Goal: Transaction & Acquisition: Purchase product/service

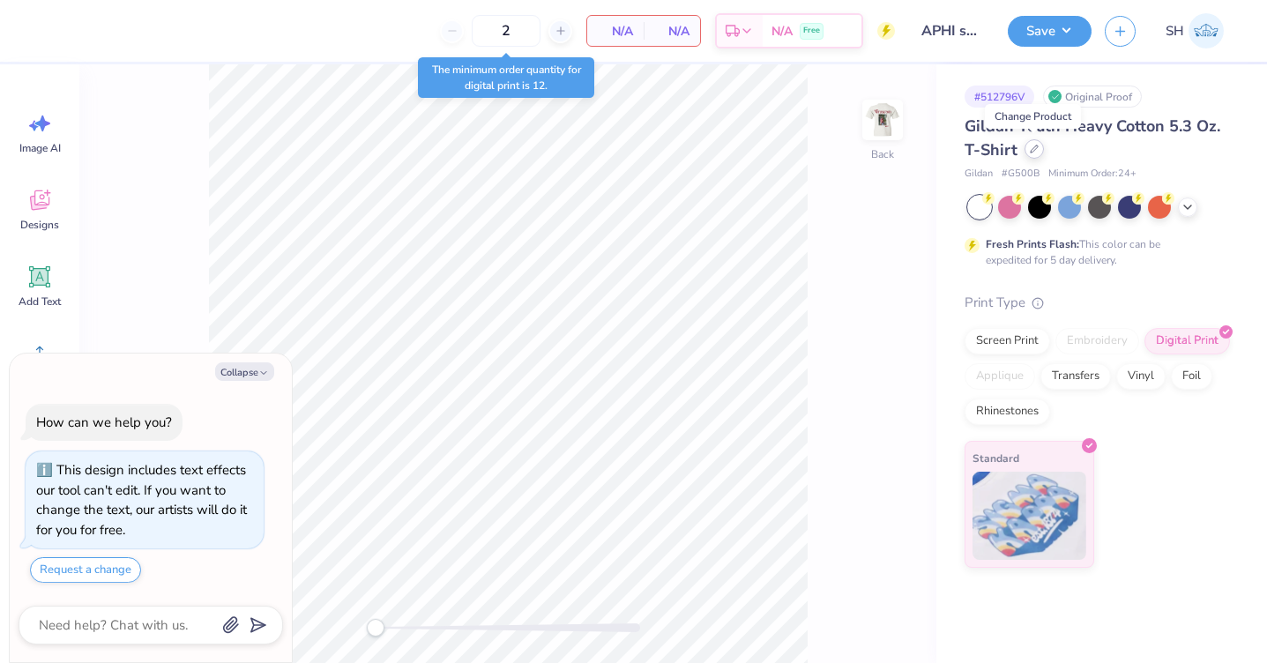
click at [1039, 153] on div at bounding box center [1034, 148] width 19 height 19
type textarea "x"
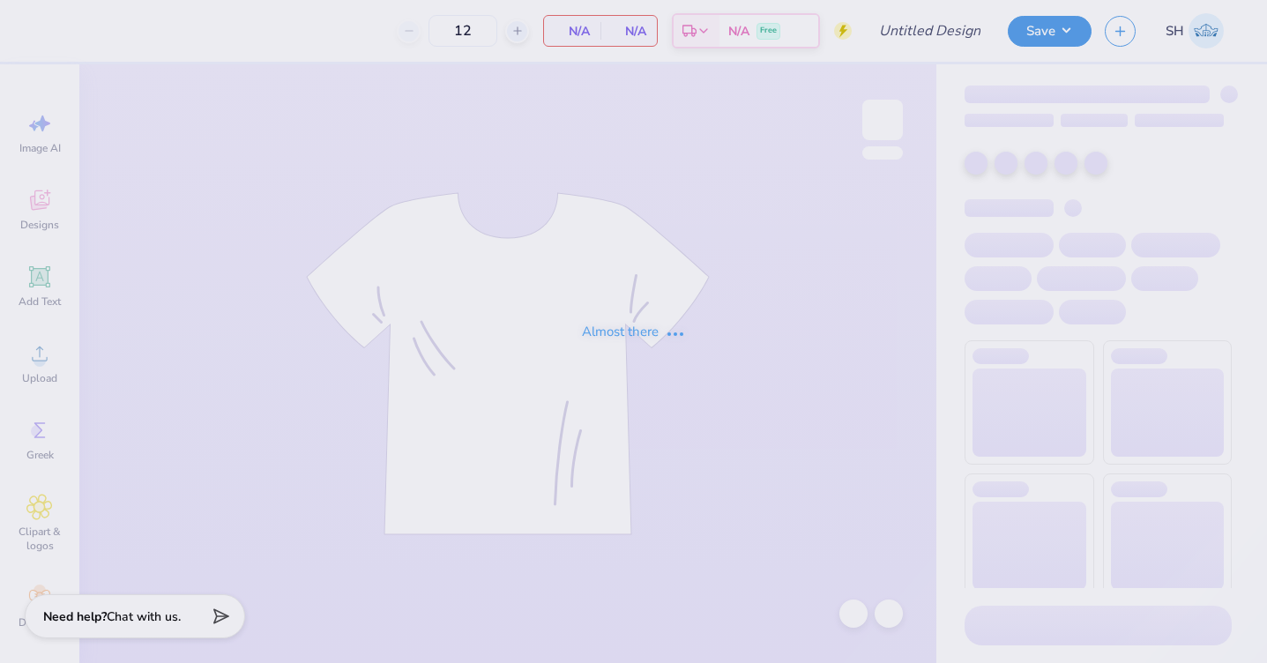
type input "APHI senior dads weekend"
type input "2"
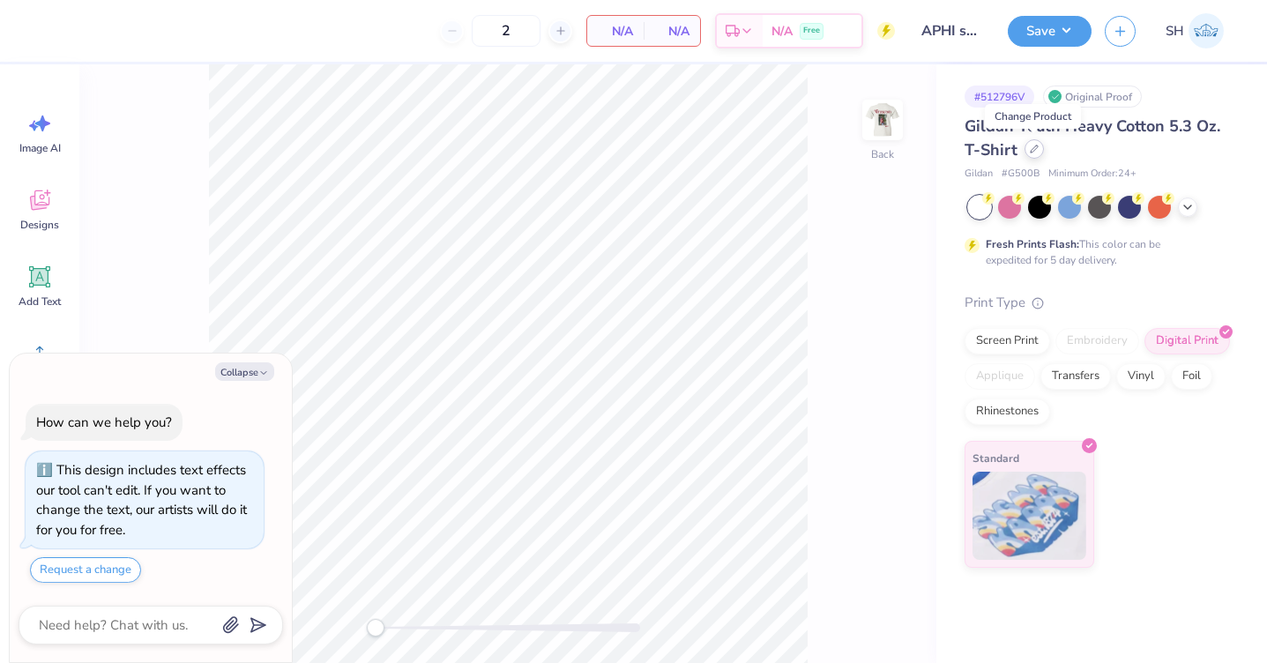
click at [1034, 154] on div at bounding box center [1034, 148] width 19 height 19
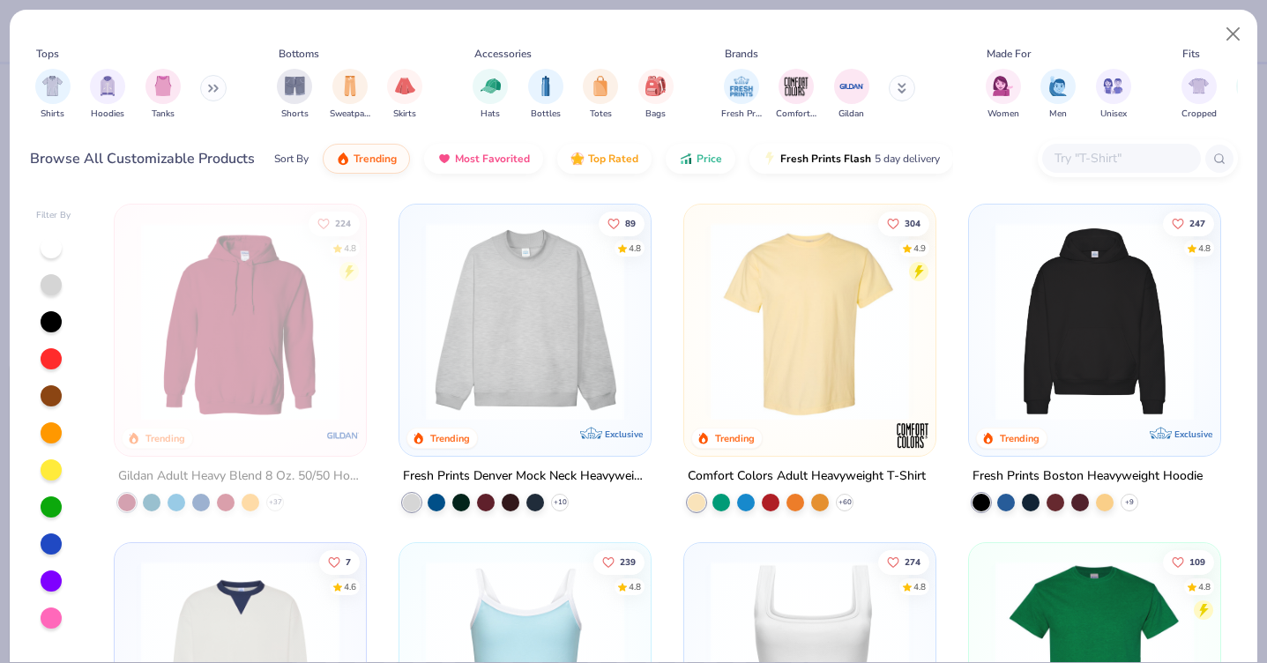
scroll to position [235, 0]
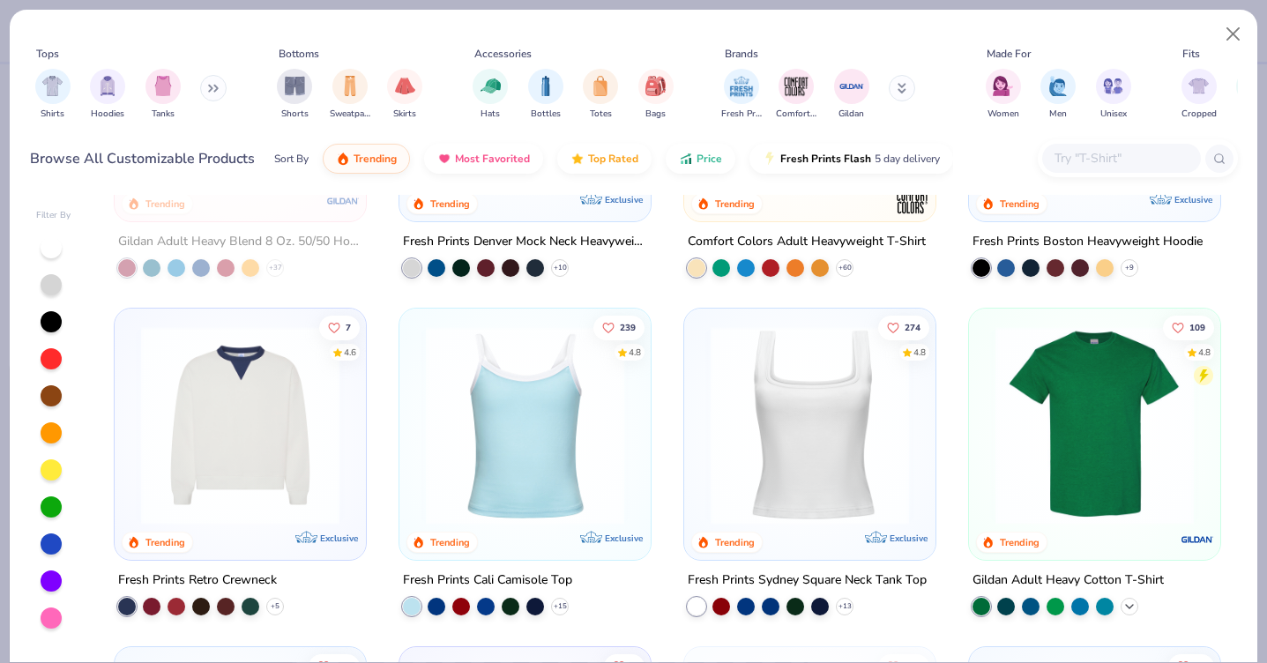
click at [1133, 605] on icon at bounding box center [1130, 607] width 14 height 14
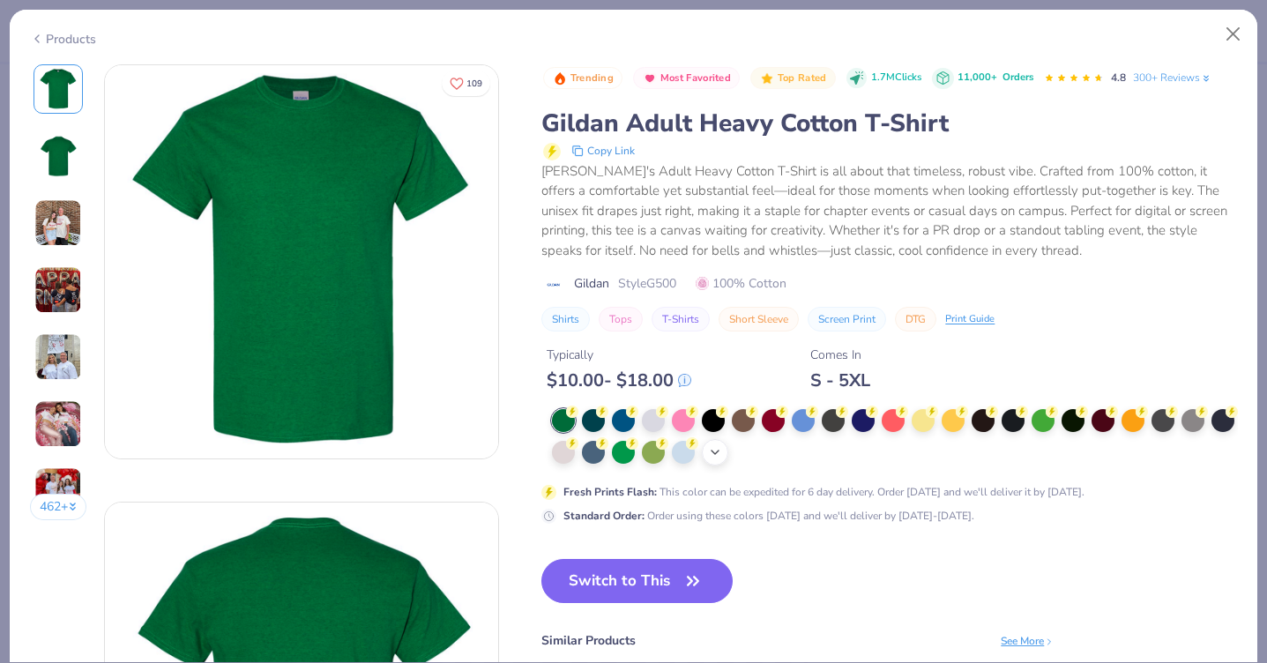
click at [716, 454] on icon at bounding box center [715, 452] width 14 height 14
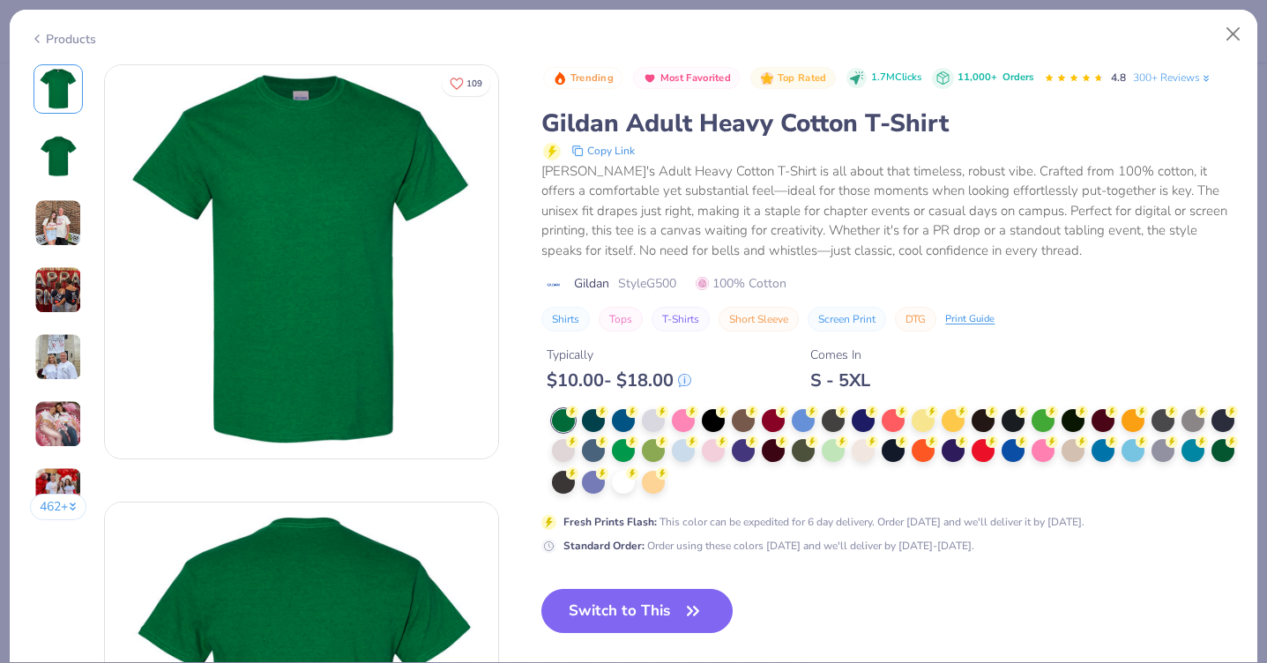
click at [684, 484] on div at bounding box center [894, 452] width 685 height 86
click at [625, 483] on div at bounding box center [623, 480] width 23 height 23
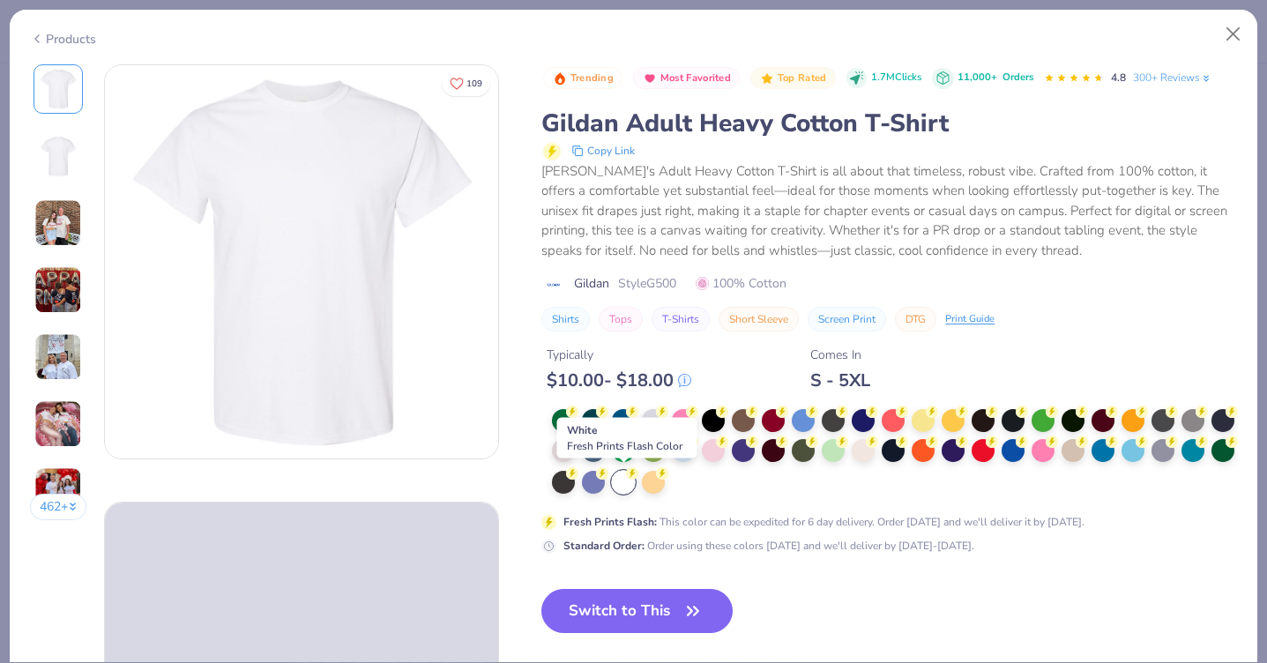
click at [627, 481] on div at bounding box center [623, 482] width 23 height 23
click at [627, 604] on button "Switch to This" at bounding box center [636, 611] width 191 height 44
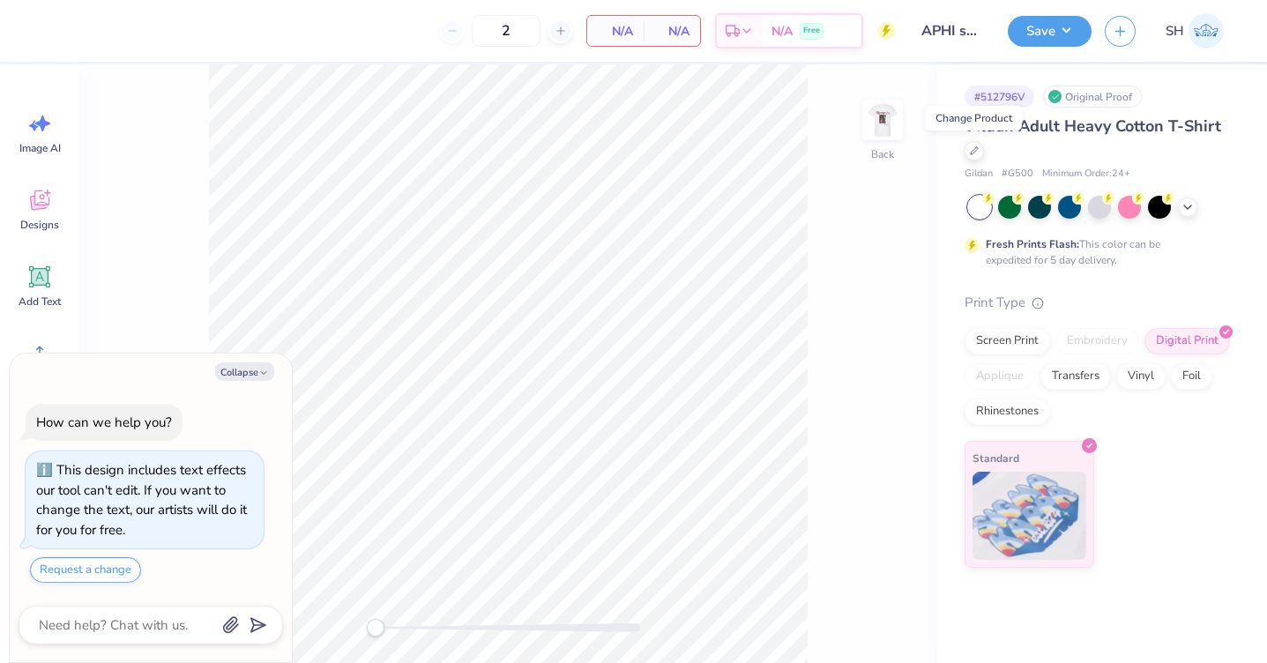
type textarea "x"
